Goal: Task Accomplishment & Management: Manage account settings

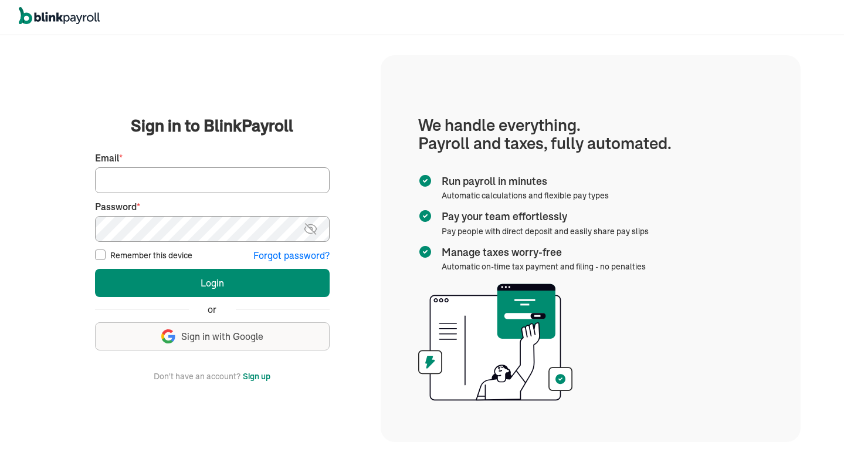
click at [140, 169] on input "Email *" at bounding box center [212, 180] width 235 height 26
type input "d"
type input "[EMAIL_ADDRESS][DOMAIN_NAME]"
click at [151, 242] on fieldset "First Name * Last Name * Preferred phone number * Email * [EMAIL_ADDRESS][DOMAI…" at bounding box center [212, 203] width 235 height 118
click at [95, 269] on button "Login" at bounding box center [212, 283] width 235 height 28
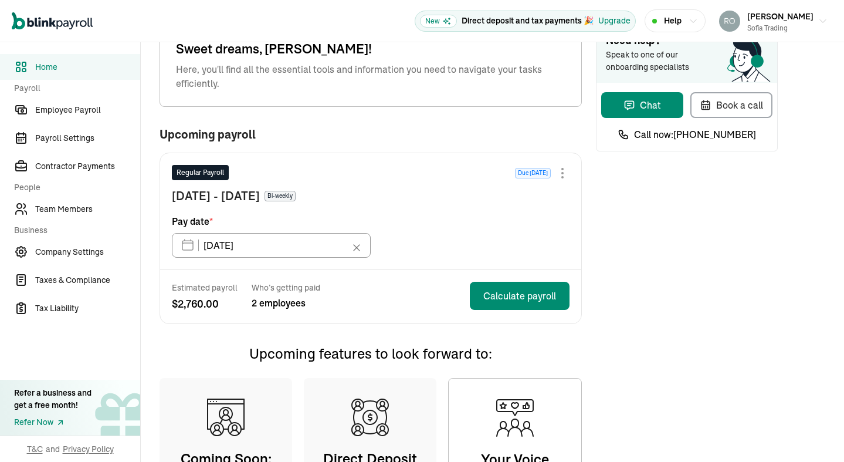
scroll to position [43, 0]
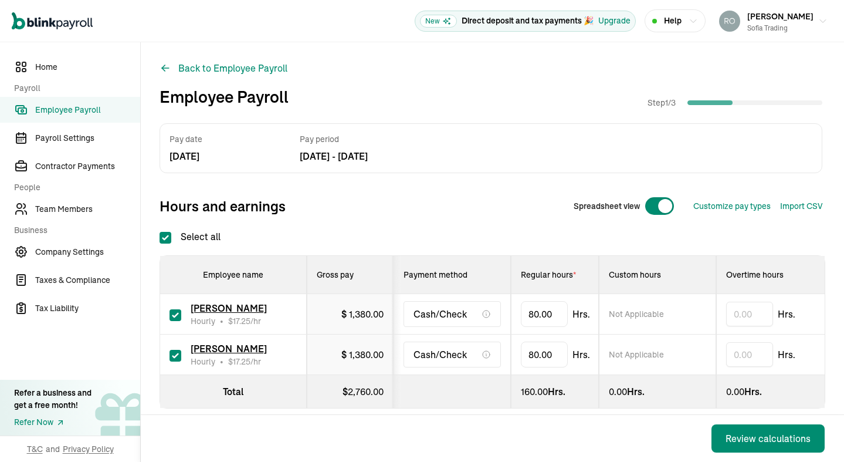
scroll to position [12, 0]
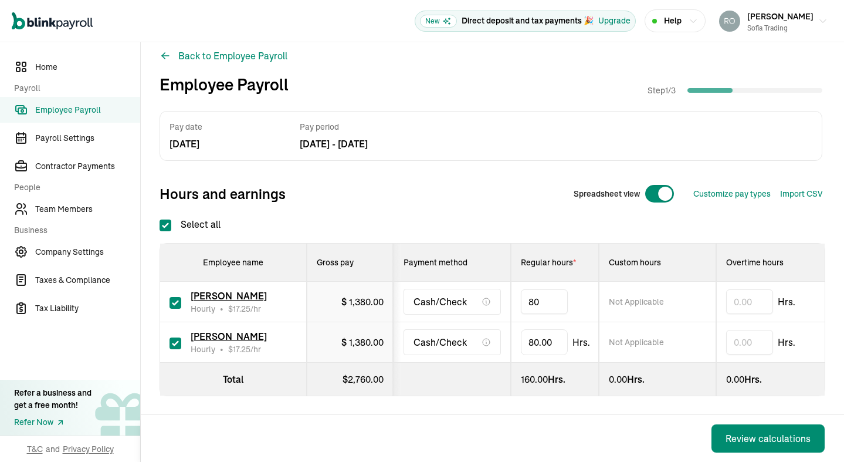
type input "8"
type input "45.23"
type input "8"
type input "59.42"
click at [529, 226] on div "Select all Employee name Gross pay Payment method Regular hours * Custom hours …" at bounding box center [493, 306] width 666 height 179
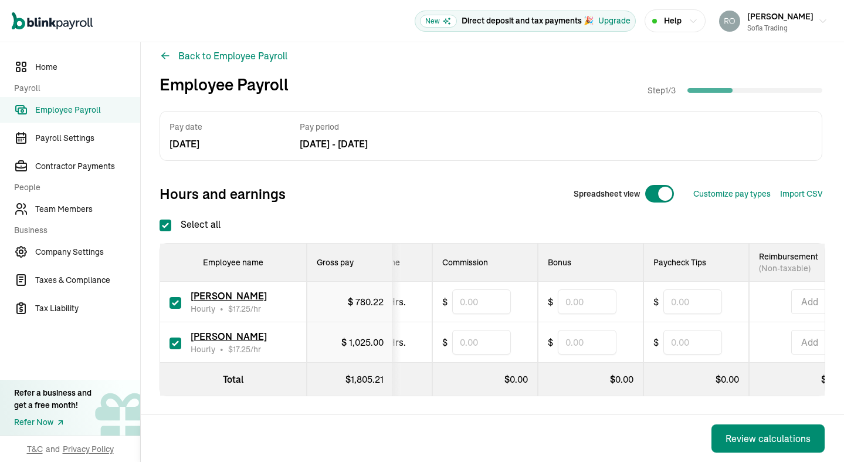
scroll to position [0, 507]
click at [688, 301] on input "text" at bounding box center [692, 301] width 59 height 25
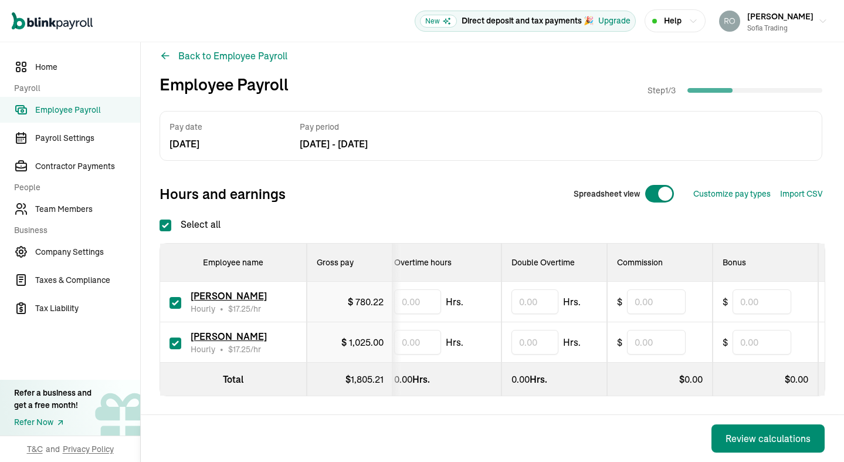
scroll to position [0, 151]
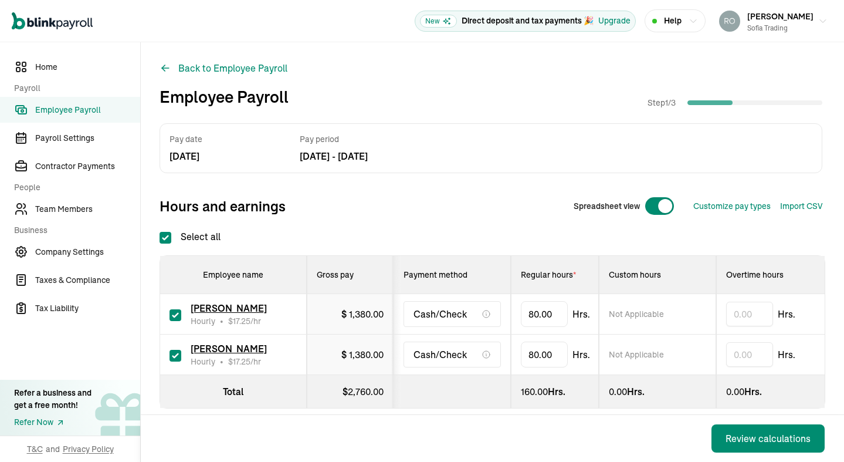
scroll to position [12, 0]
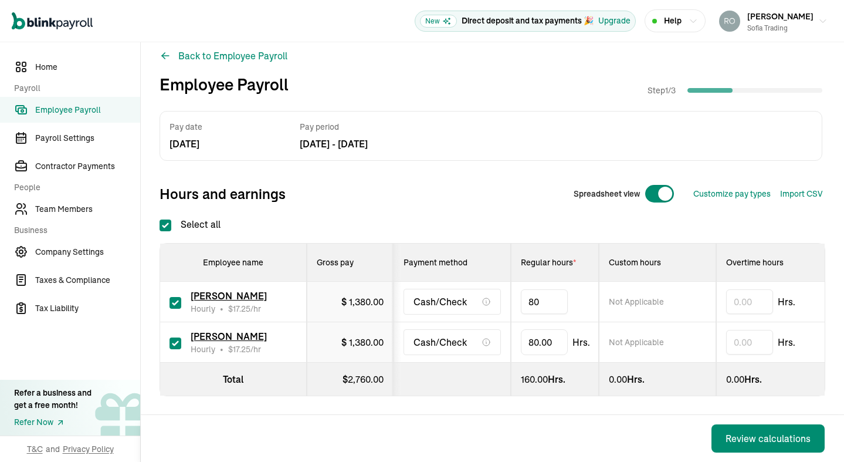
type input "8"
type input "59.42"
type input "8"
type input "45.23"
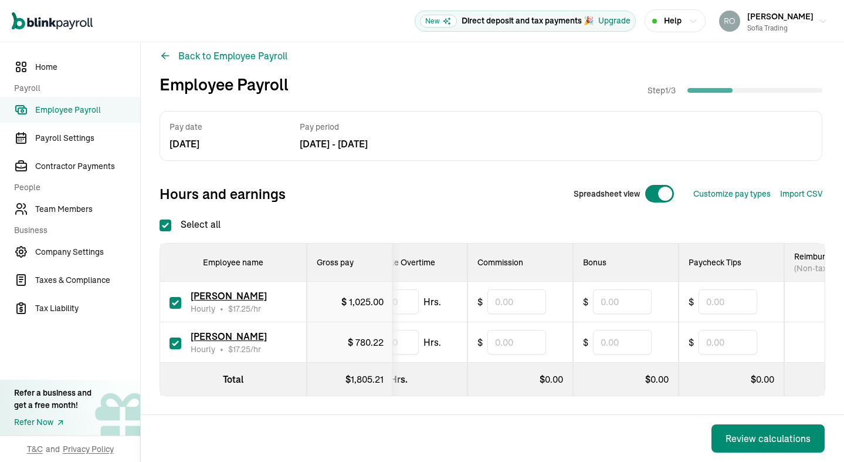
scroll to position [0, 485]
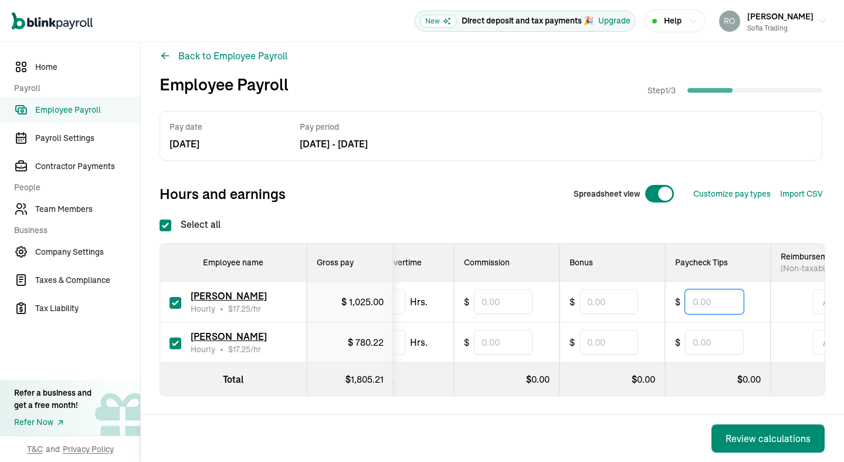
click at [708, 302] on input "text" at bounding box center [714, 301] width 59 height 25
type input "930"
click at [601, 387] on th "$ 0.00" at bounding box center [612, 378] width 106 height 33
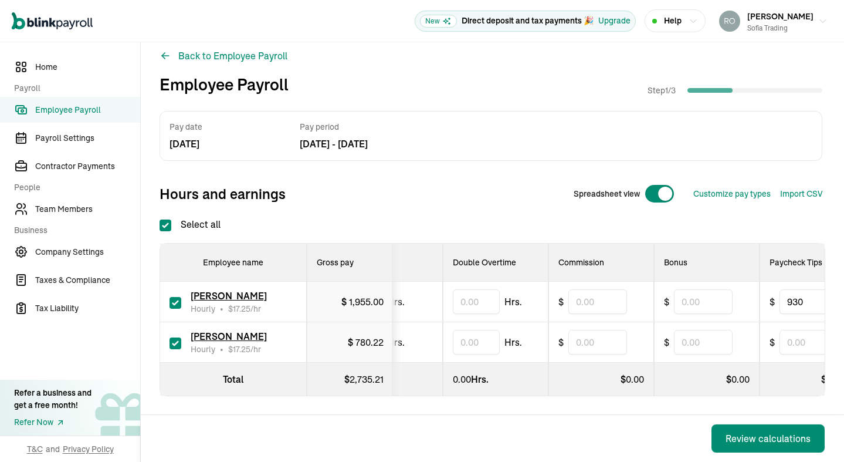
scroll to position [0, 392]
click at [611, 341] on input "text" at bounding box center [595, 342] width 59 height 25
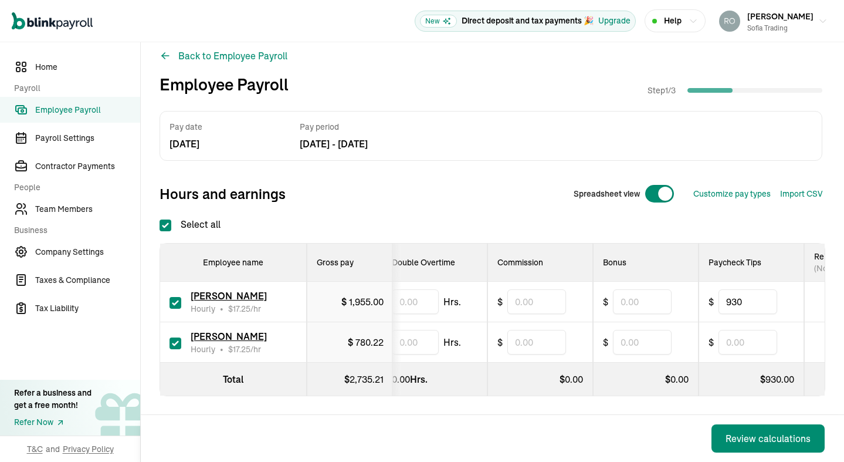
scroll to position [0, 464]
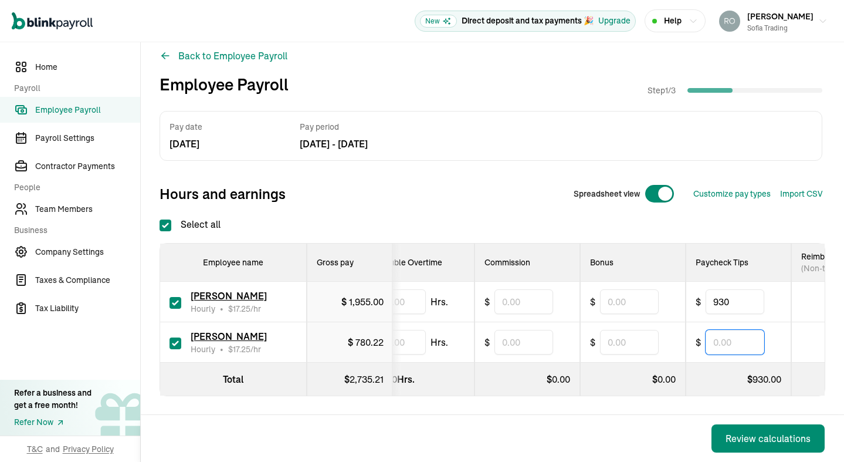
click at [731, 345] on input "text" at bounding box center [734, 342] width 59 height 25
type input "556"
click at [769, 223] on div "Select all Employee name Gross pay Payment method Regular hours * Custom hours …" at bounding box center [493, 306] width 666 height 179
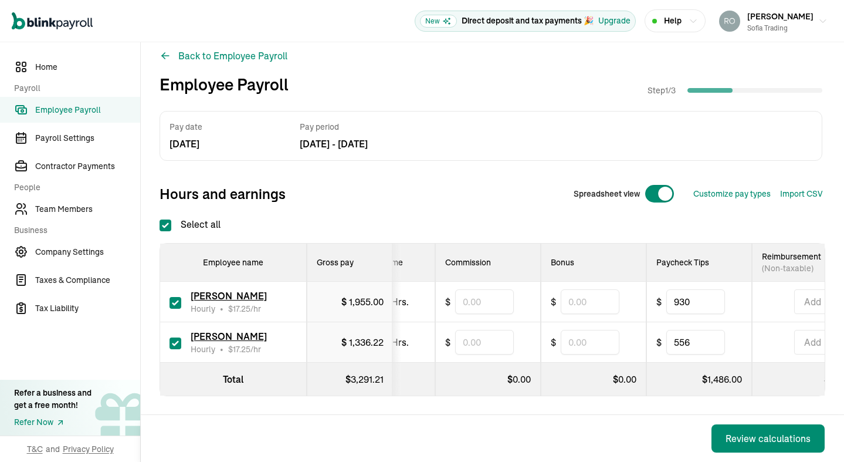
scroll to position [0, 515]
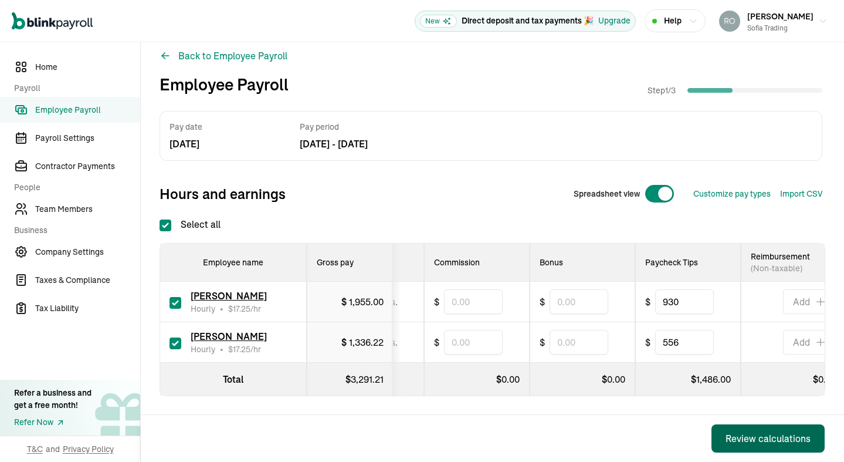
click at [761, 436] on div "Review calculations" at bounding box center [767, 438] width 85 height 14
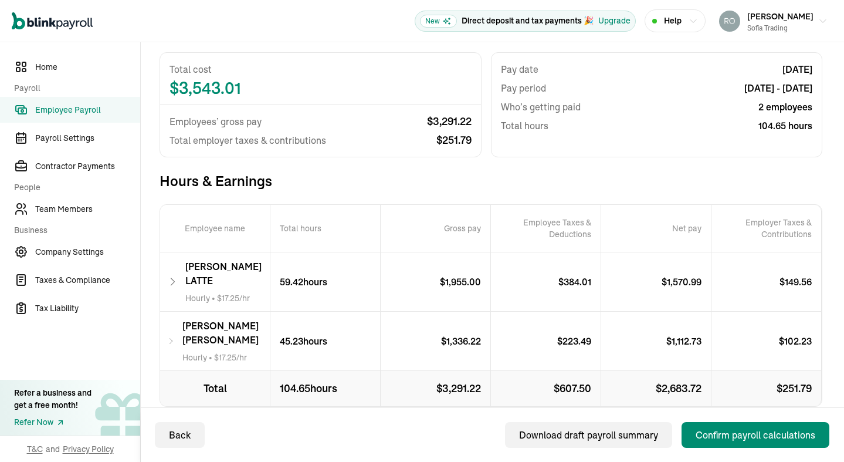
scroll to position [100, 0]
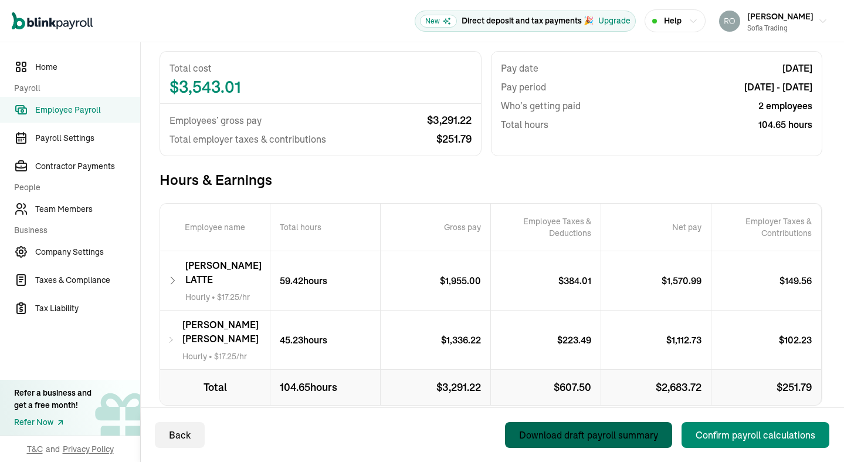
click at [321, 416] on div "Back Download draft payroll summary Confirm payroll calculations" at bounding box center [492, 434] width 703 height 55
click at [177, 417] on div "Back Download draft payroll summary Confirm payroll calculations" at bounding box center [492, 434] width 703 height 55
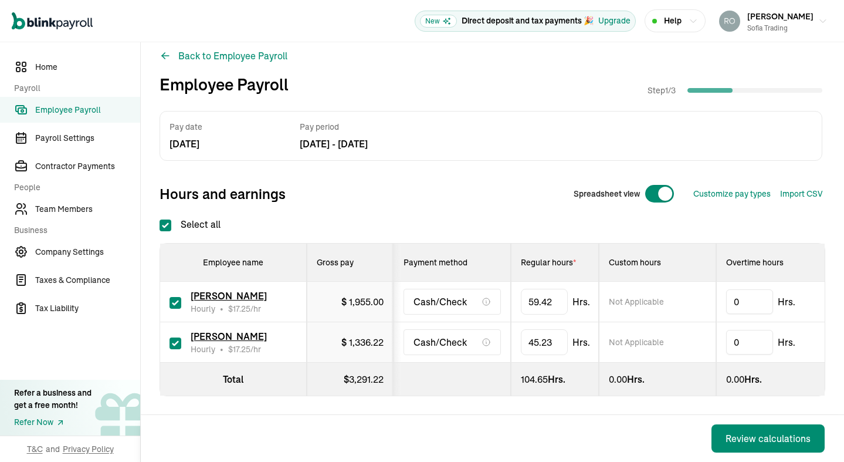
checkbox input "true"
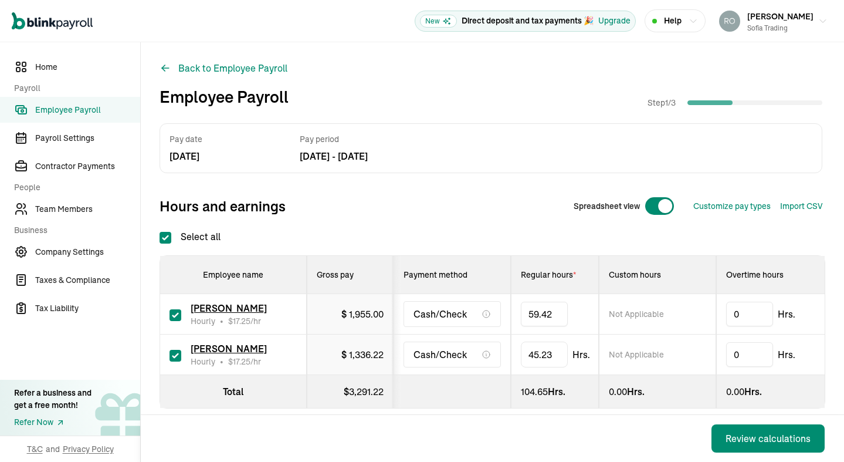
click at [545, 315] on input "59.42" at bounding box center [544, 313] width 47 height 25
type input "20"
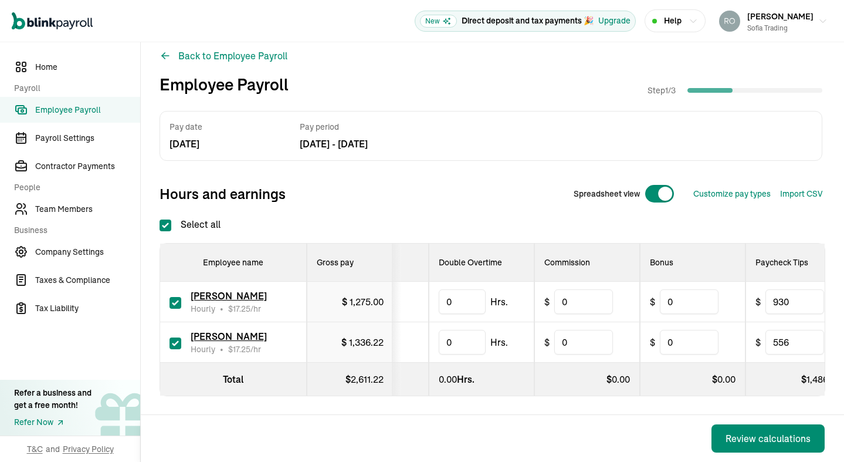
scroll to position [0, 406]
click at [690, 300] on input "0" at bounding box center [688, 301] width 59 height 25
click at [794, 305] on input "930" at bounding box center [793, 301] width 59 height 25
type input "9"
type input "180"
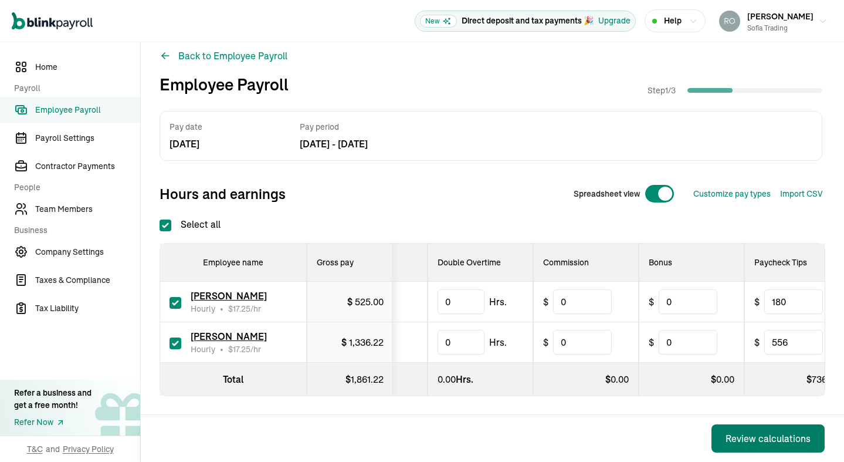
click at [737, 427] on button "Review calculations" at bounding box center [767, 438] width 113 height 28
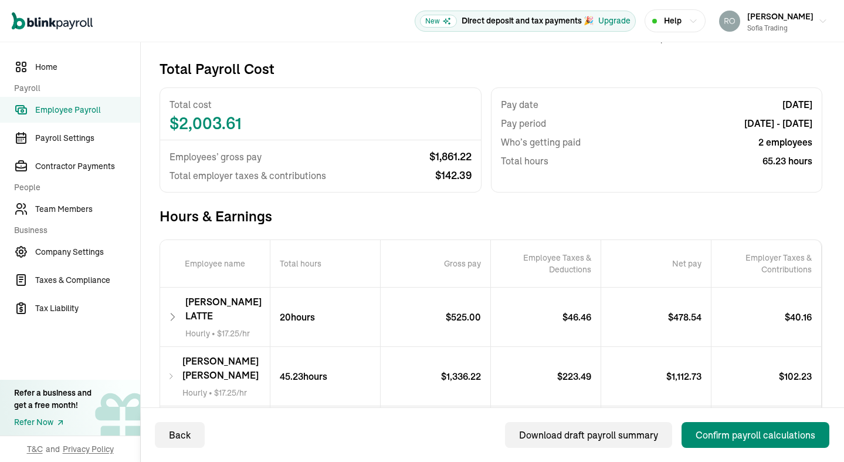
scroll to position [123, 0]
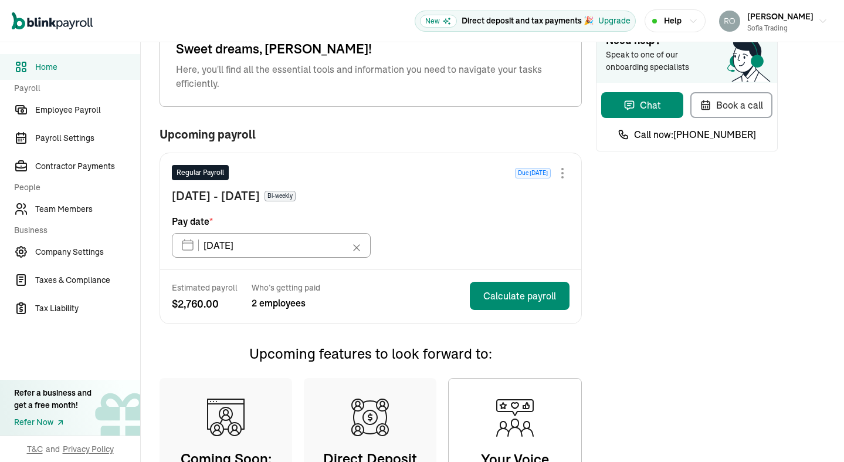
scroll to position [43, 0]
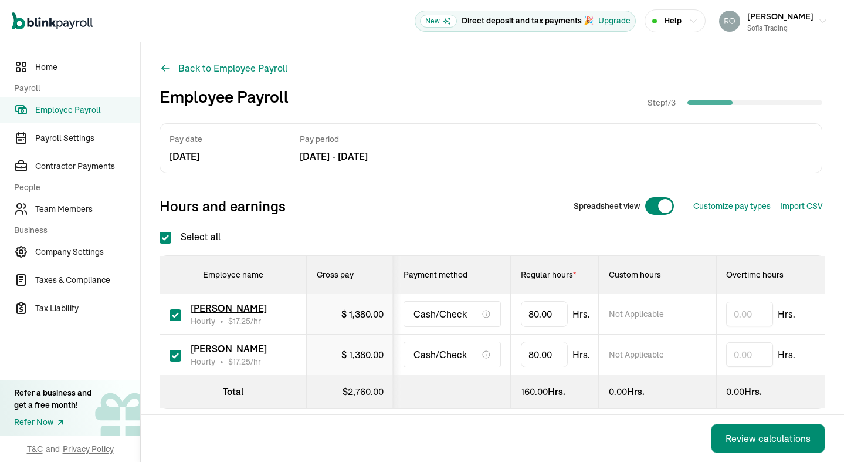
checkbox input "true"
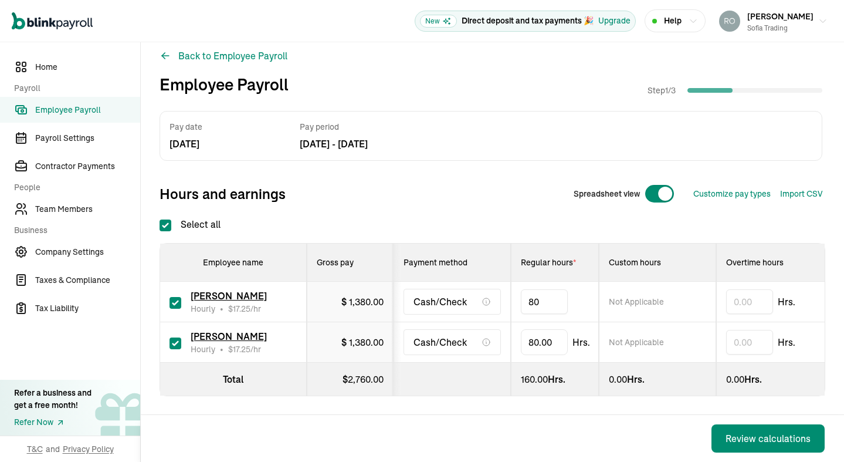
type input "8"
type input "45.23"
type input "8"
type input "59.42"
click at [529, 226] on div "Select all Employee name Gross pay Payment method Regular hours * Custom hours …" at bounding box center [493, 306] width 666 height 179
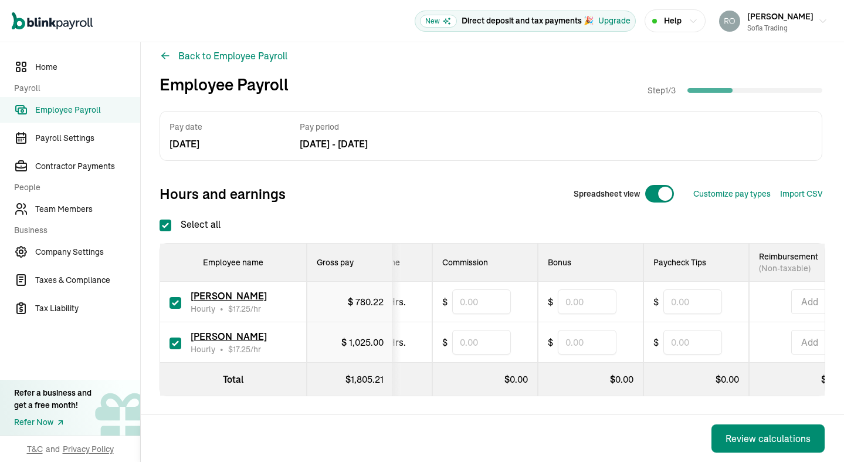
scroll to position [0, 507]
click at [688, 301] on input "text" at bounding box center [692, 301] width 59 height 25
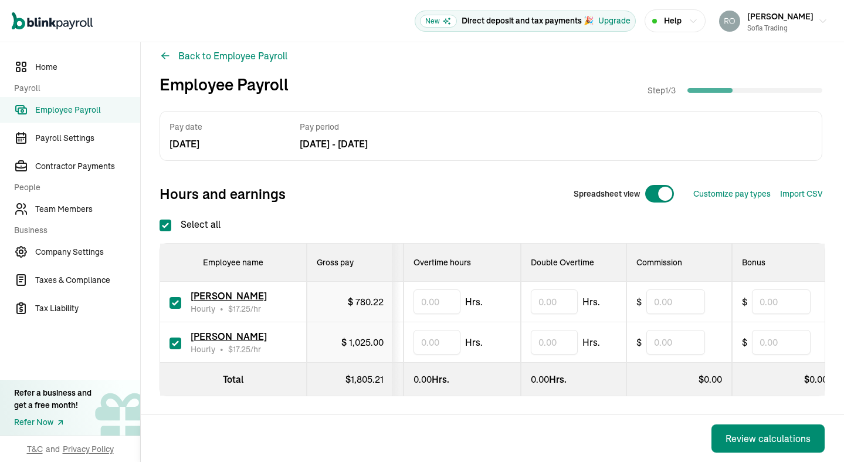
scroll to position [0, 151]
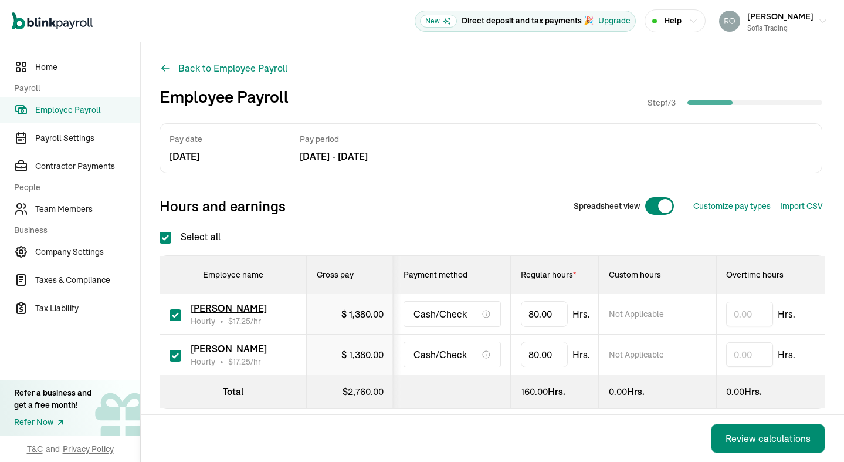
scroll to position [12, 0]
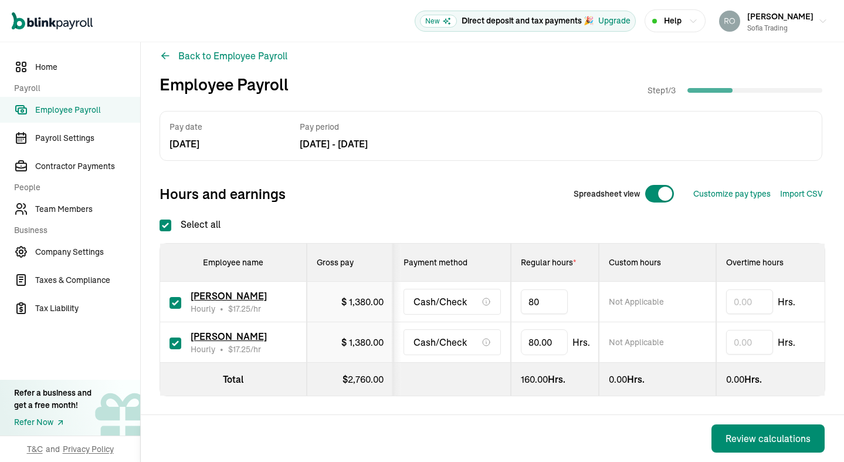
type input "8"
type input "59.42"
type input "8"
type input "45.23"
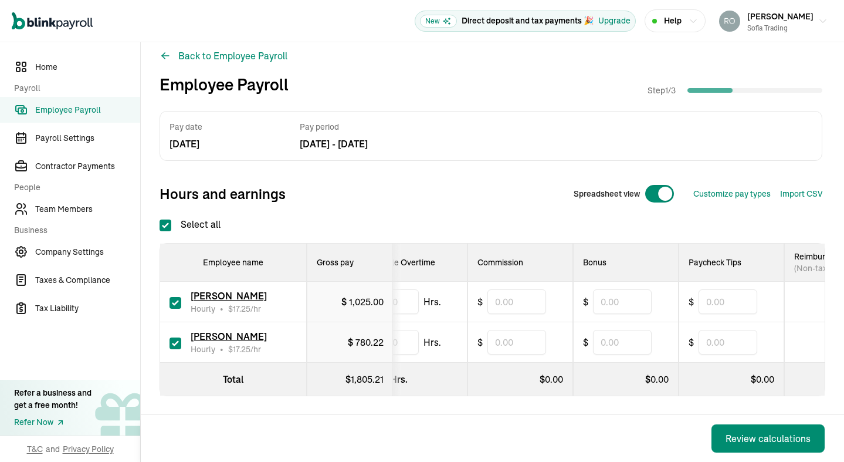
scroll to position [0, 485]
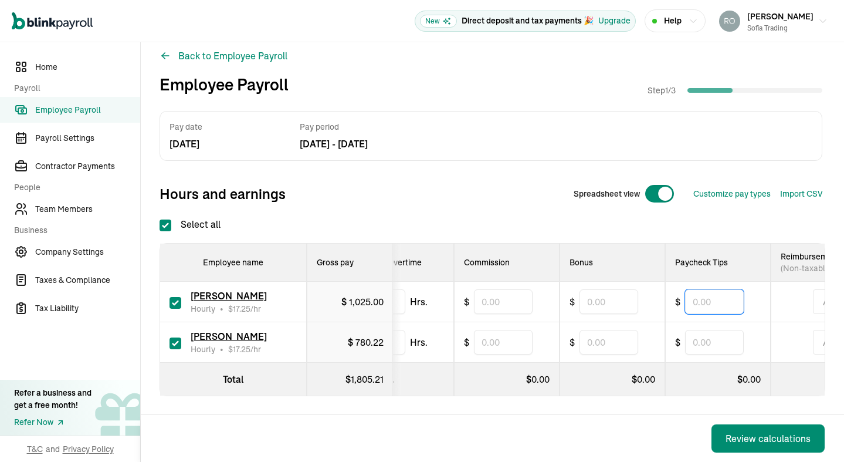
click at [708, 302] on input "text" at bounding box center [714, 301] width 59 height 25
type input "930"
click at [601, 387] on th "$ 0.00" at bounding box center [612, 378] width 106 height 33
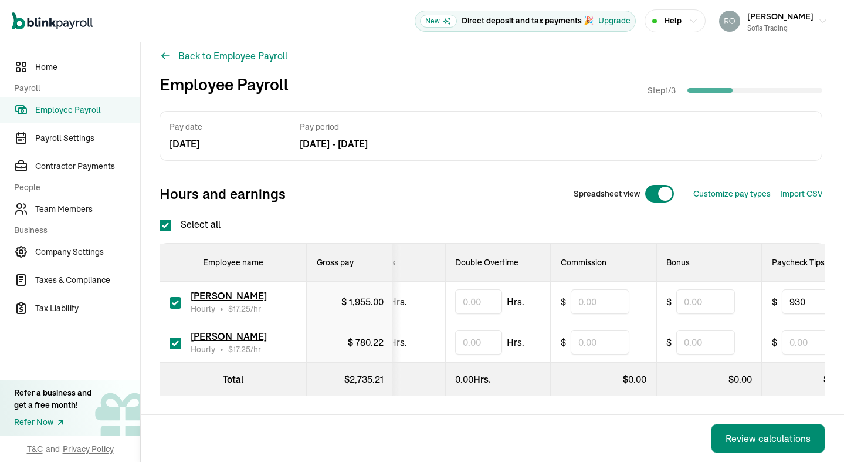
scroll to position [0, 392]
click at [611, 341] on input "text" at bounding box center [595, 342] width 59 height 25
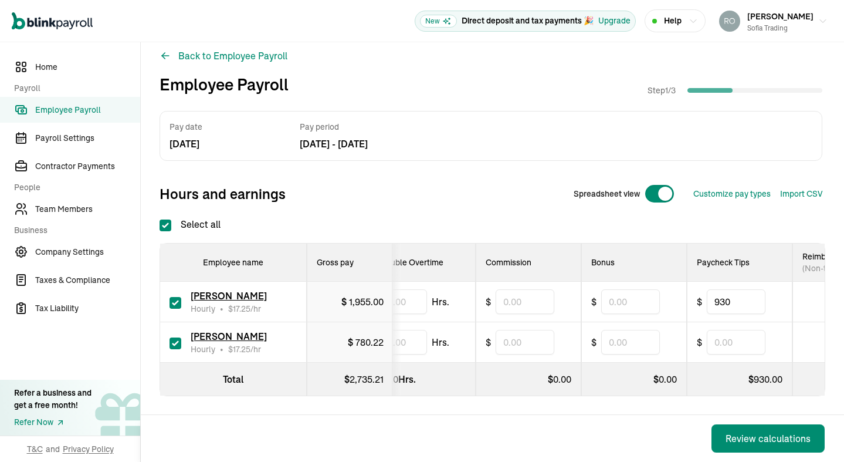
scroll to position [0, 464]
click at [731, 345] on input "text" at bounding box center [734, 342] width 59 height 25
type input "556"
click at [769, 223] on div "Select all Employee name Gross pay Payment method Regular hours * Custom hours …" at bounding box center [493, 306] width 666 height 179
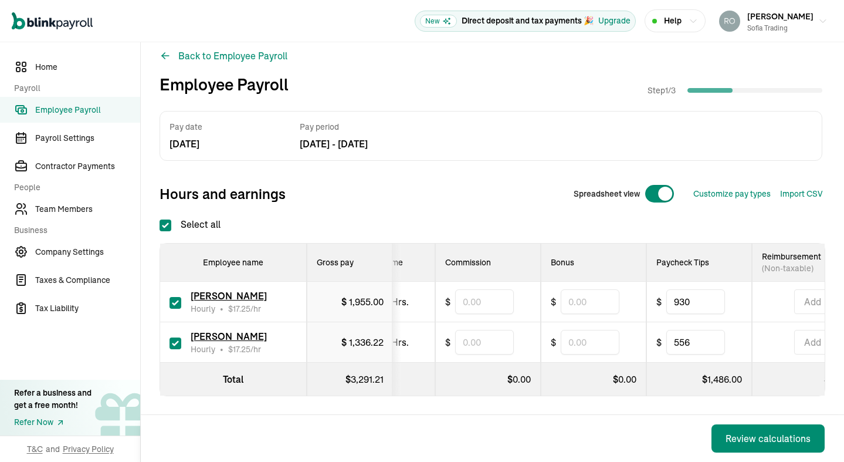
scroll to position [0, 515]
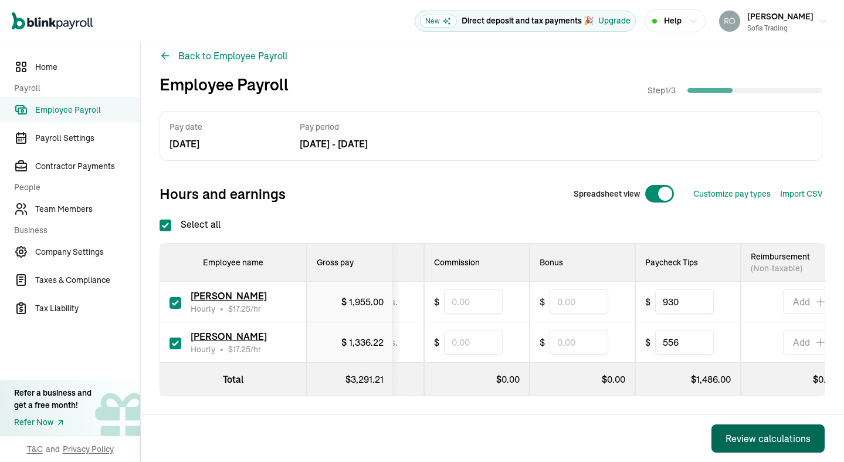
click at [761, 436] on div "Review calculations" at bounding box center [767, 438] width 85 height 14
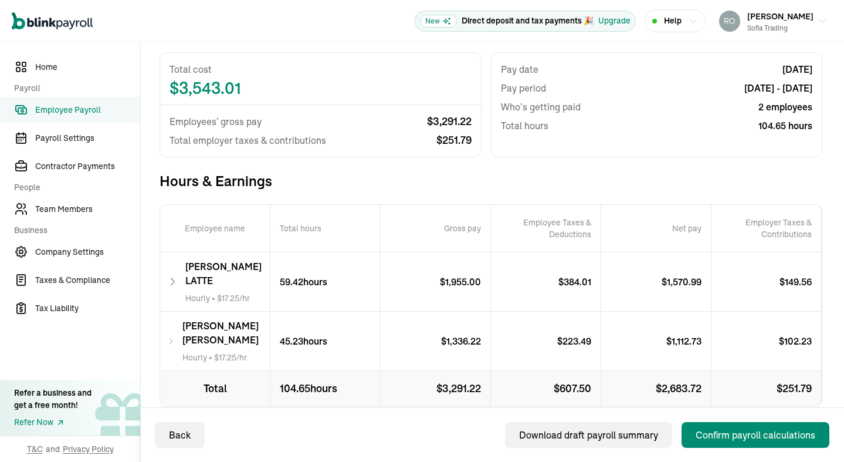
scroll to position [100, 0]
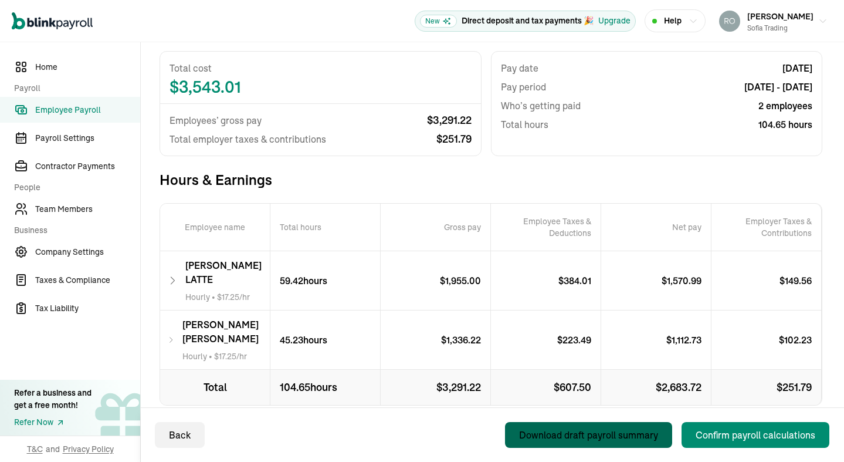
click at [321, 416] on div "Back Download draft payroll summary Confirm payroll calculations" at bounding box center [492, 434] width 703 height 55
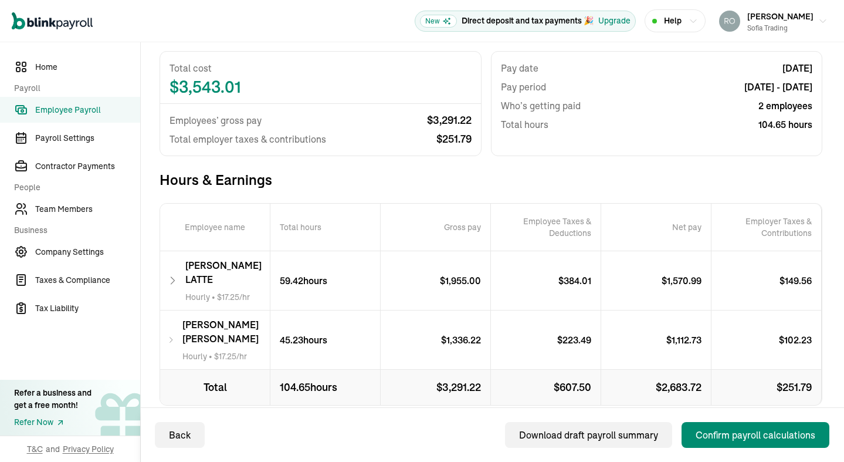
click at [177, 417] on div "Back Download draft payroll summary Confirm payroll calculations" at bounding box center [492, 434] width 703 height 55
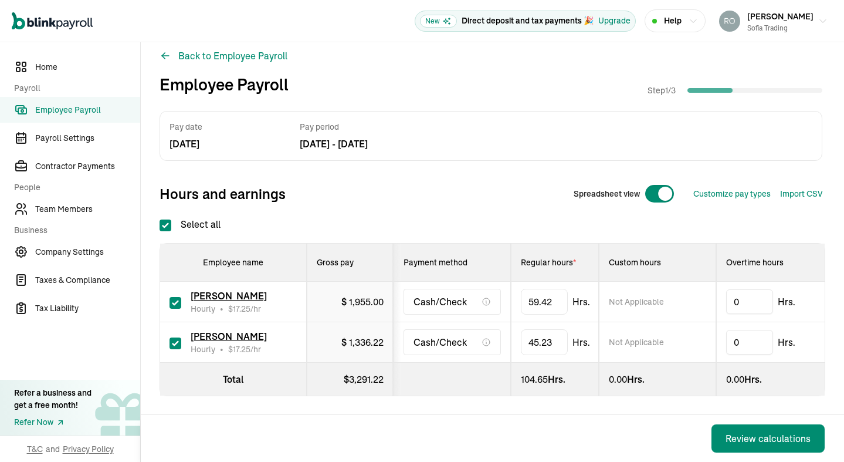
checkbox input "true"
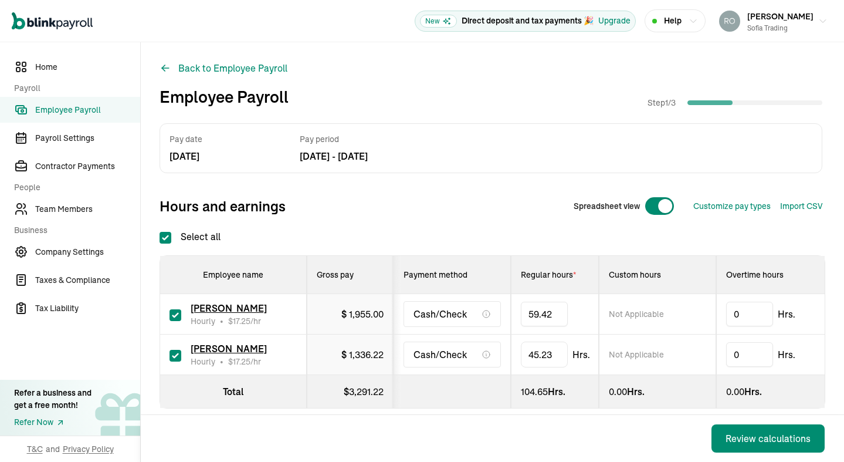
click at [545, 315] on input "59.42" at bounding box center [544, 313] width 47 height 25
type input "20"
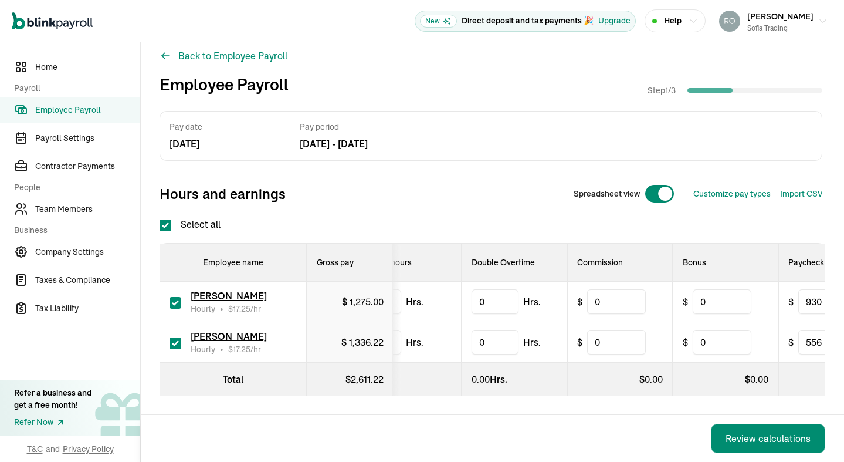
scroll to position [0, 406]
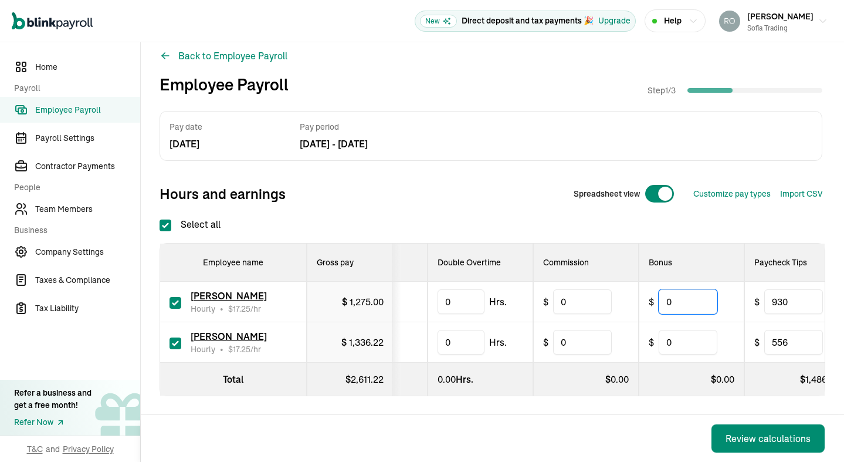
click at [690, 300] on input "0" at bounding box center [688, 301] width 59 height 25
click at [794, 305] on input "930" at bounding box center [793, 301] width 59 height 25
type input "9"
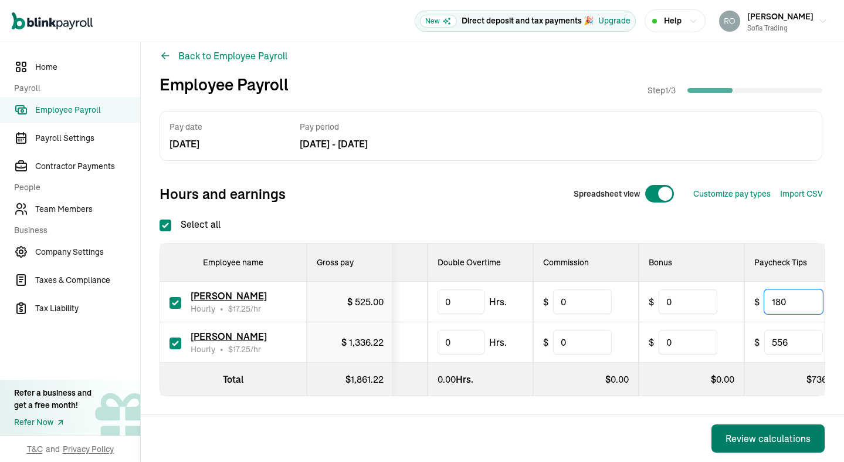
type input "180"
click at [737, 427] on button "Review calculations" at bounding box center [767, 438] width 113 height 28
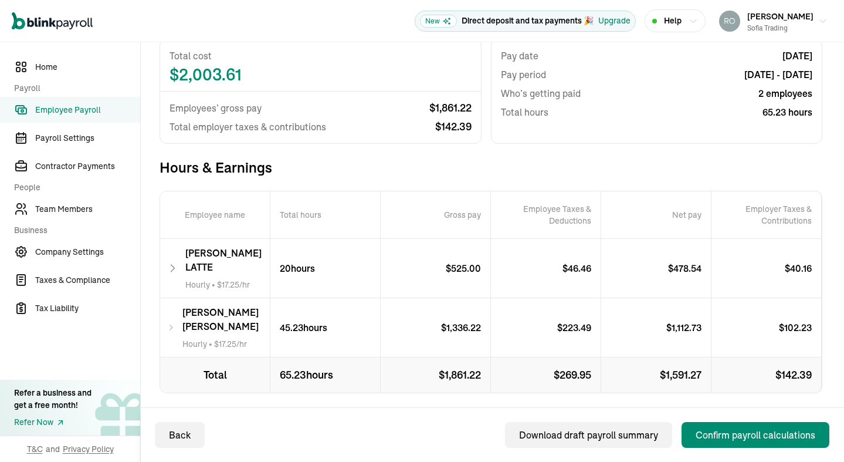
scroll to position [123, 0]
